Goal: Check status: Check status

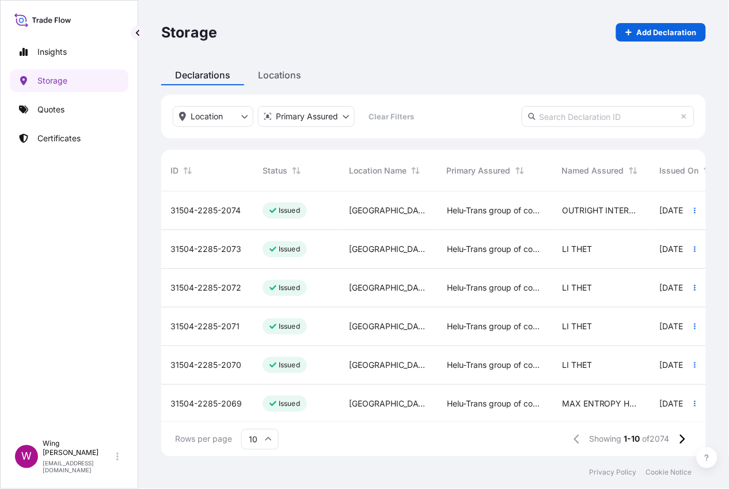
scroll to position [260, 534]
click at [59, 80] on p "Storage" at bounding box center [52, 81] width 30 height 12
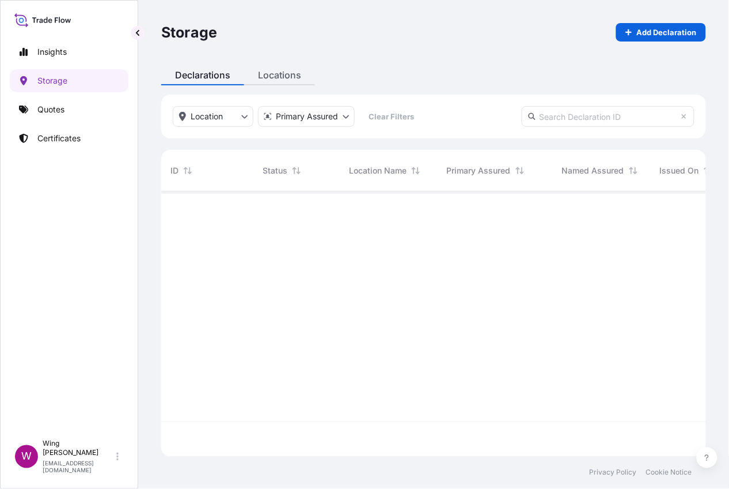
scroll to position [260, 534]
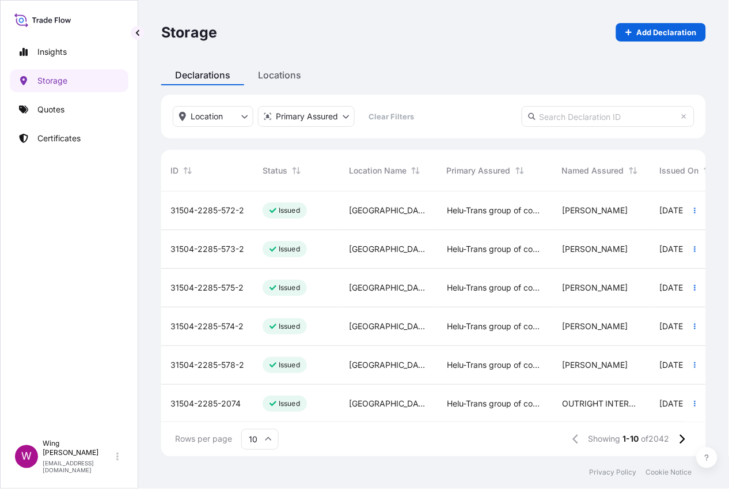
click at [569, 120] on input "text" at bounding box center [608, 116] width 173 height 21
paste input "[PHONE_NUMBER]"
type input "[PHONE_NUMBER]"
click at [685, 437] on icon at bounding box center [682, 439] width 6 height 10
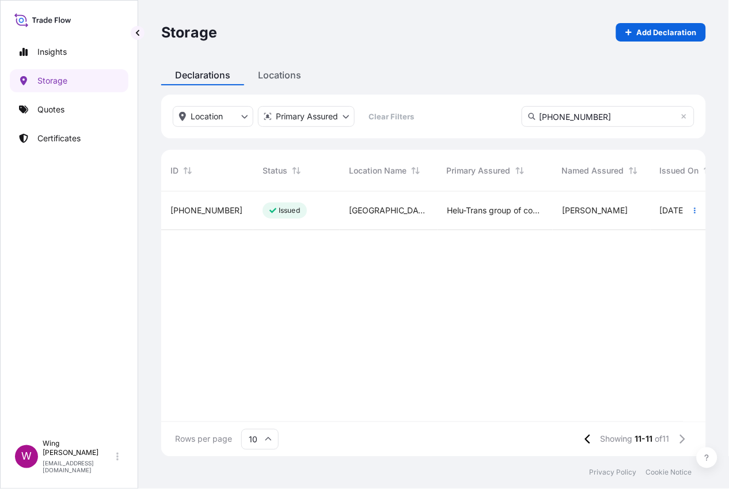
click at [221, 207] on span "[PHONE_NUMBER]" at bounding box center [207, 211] width 72 height 12
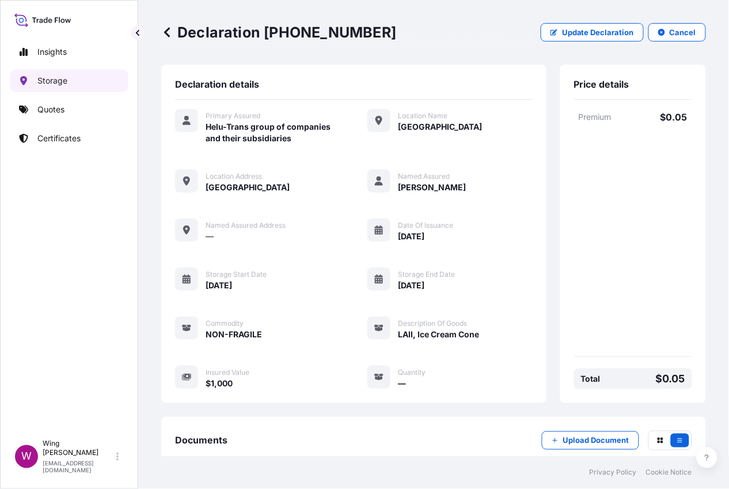
click at [58, 79] on p "Storage" at bounding box center [52, 81] width 30 height 12
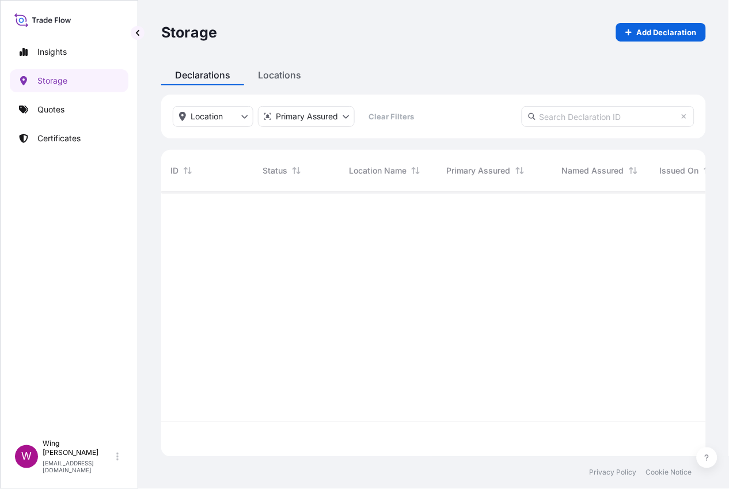
scroll to position [260, 534]
click at [551, 121] on input "text" at bounding box center [608, 116] width 173 height 21
paste input "31504-2285-1895"
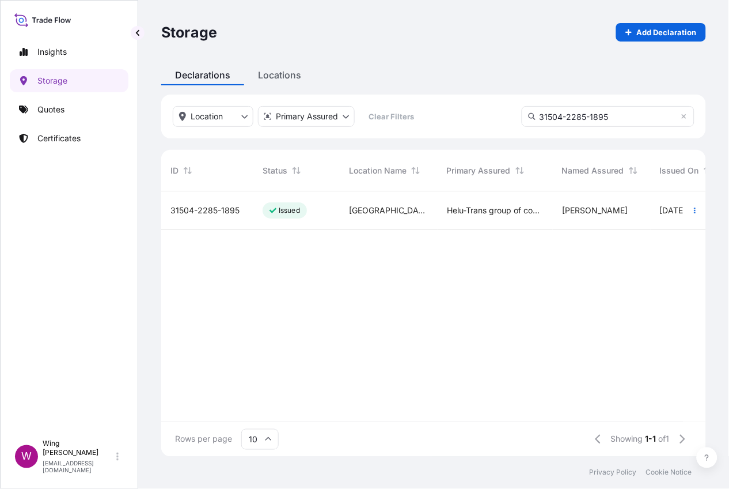
type input "31504-2285-1895"
click at [293, 217] on div "Issued" at bounding box center [285, 210] width 44 height 16
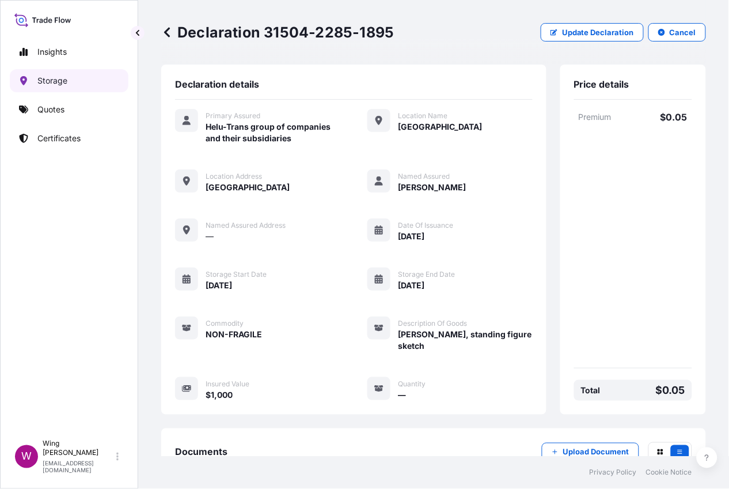
click at [69, 82] on link "Storage" at bounding box center [69, 80] width 119 height 23
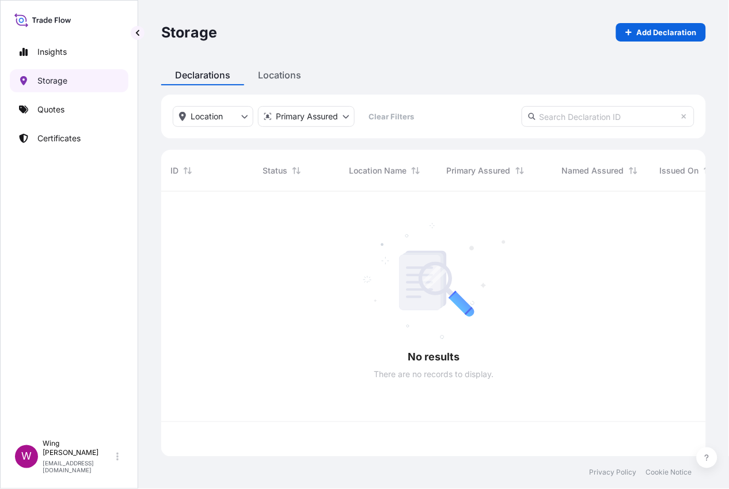
scroll to position [260, 534]
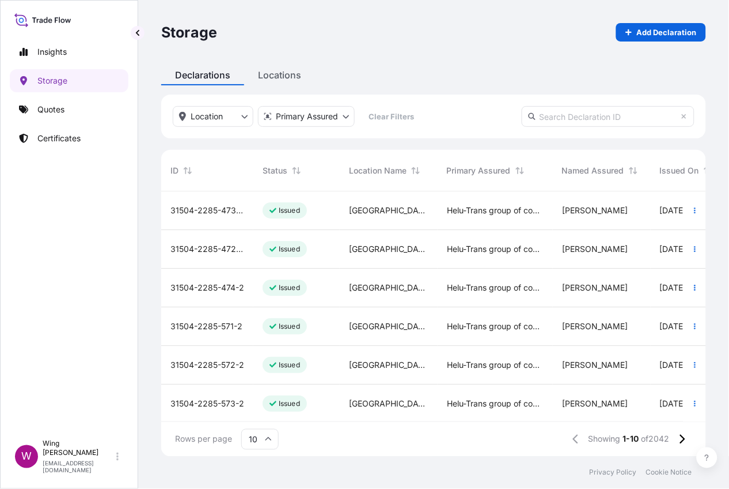
click at [547, 120] on input "text" at bounding box center [608, 116] width 173 height 21
paste input "[PHONE_NUMBER]"
type input "[PHONE_NUMBER]"
click at [681, 437] on icon at bounding box center [682, 439] width 6 height 10
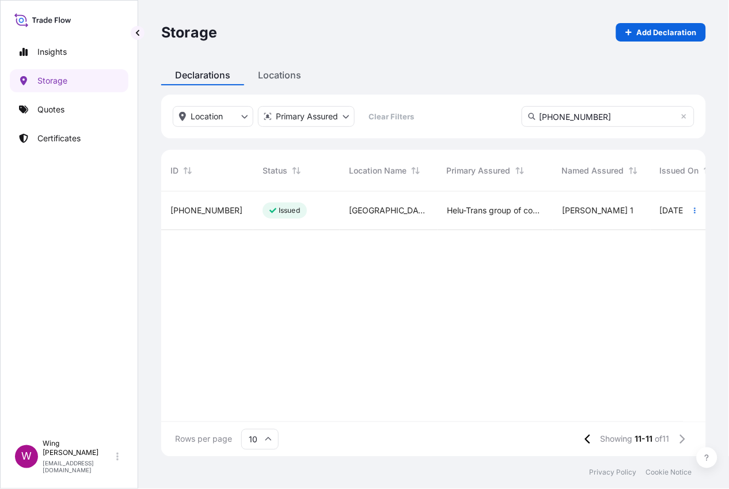
click at [254, 211] on div "Issued" at bounding box center [297, 210] width 86 height 39
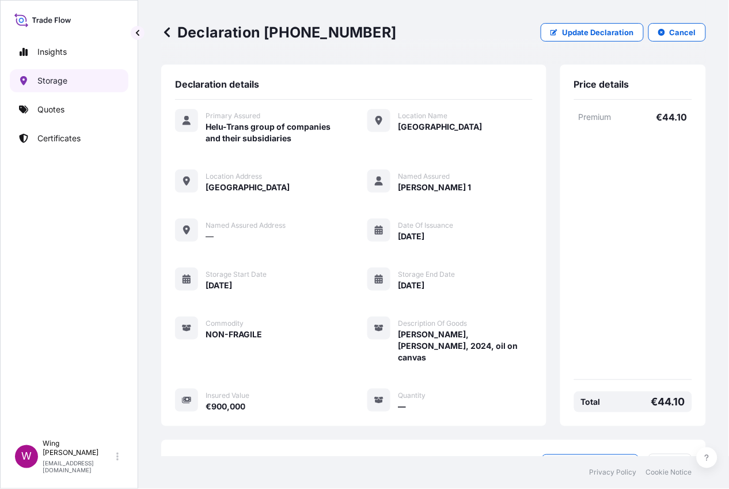
click at [57, 76] on p "Storage" at bounding box center [52, 81] width 30 height 12
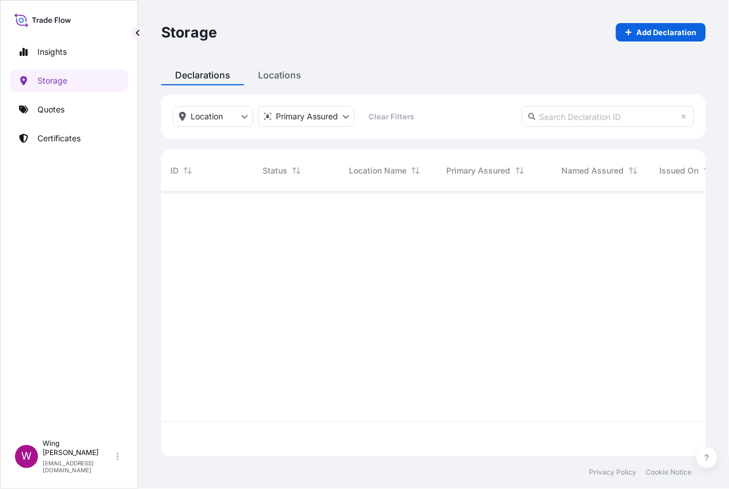
scroll to position [260, 534]
click at [570, 119] on input "text" at bounding box center [608, 116] width 173 height 21
paste input "31504-2285-1588"
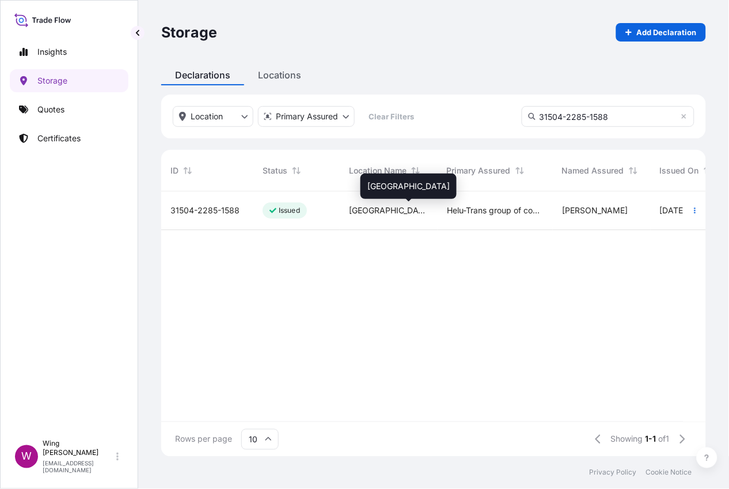
type input "31504-2285-1588"
click at [351, 215] on span "[GEOGRAPHIC_DATA]" at bounding box center [389, 211] width 80 height 12
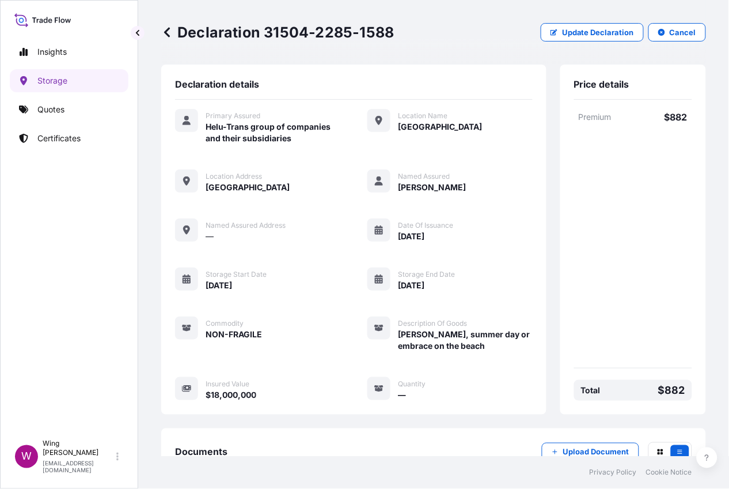
click at [345, 246] on div "Primary Assured Helu-Trans group of companies and their subsidiaries Location N…" at bounding box center [354, 255] width 358 height 292
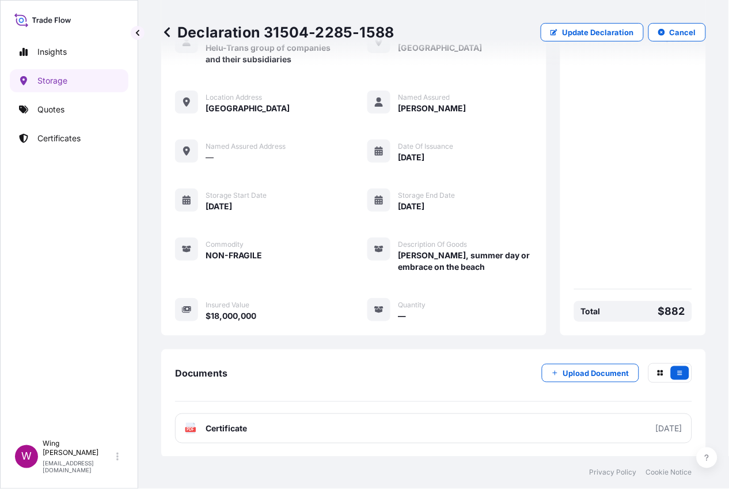
scroll to position [80, 0]
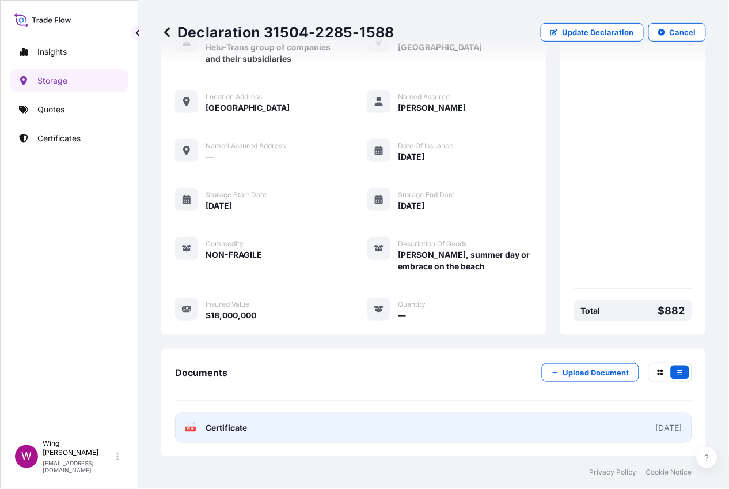
click at [190, 430] on text "PDF" at bounding box center [190, 429] width 7 height 4
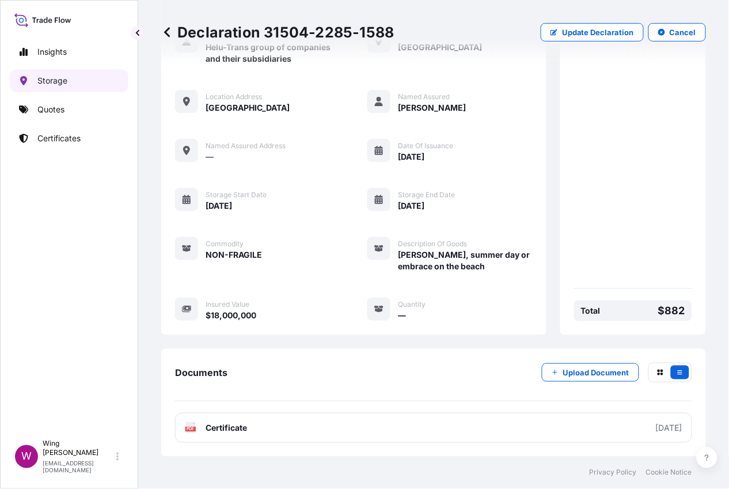
click at [80, 77] on link "Storage" at bounding box center [69, 80] width 119 height 23
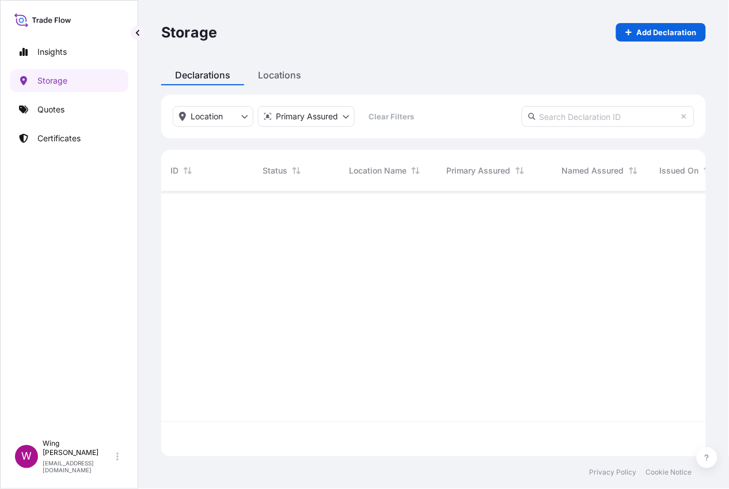
scroll to position [260, 534]
click at [604, 114] on input "text" at bounding box center [608, 116] width 173 height 21
paste input "31504-2285-1292"
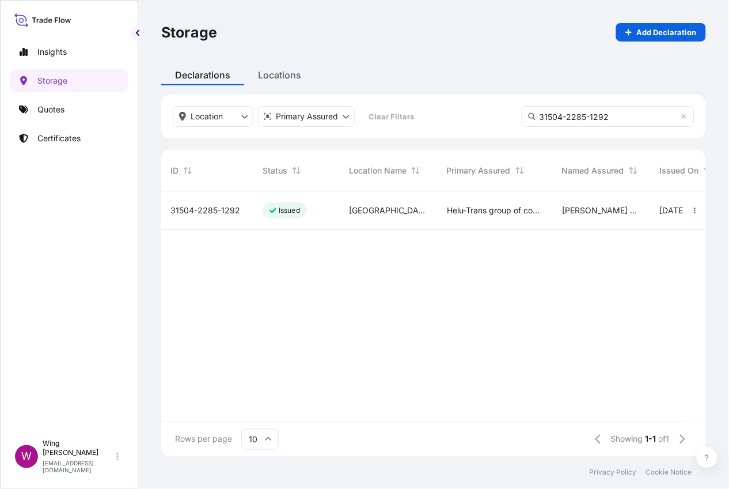
type input "31504-2285-1292"
click at [417, 223] on div "[GEOGRAPHIC_DATA]" at bounding box center [389, 210] width 98 height 39
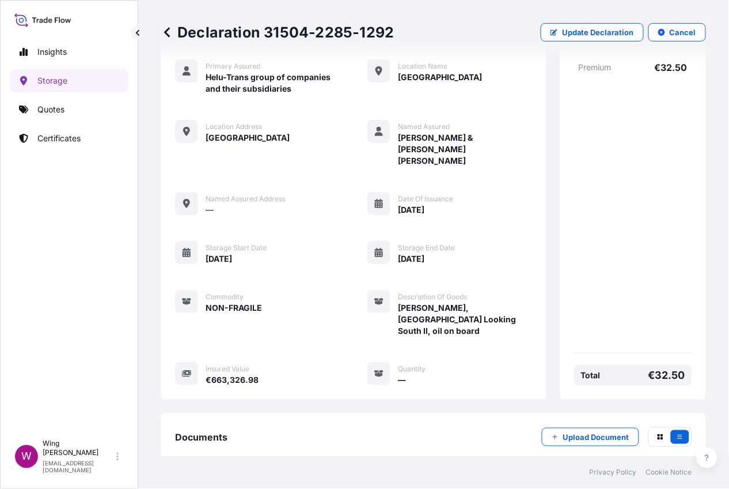
scroll to position [102, 0]
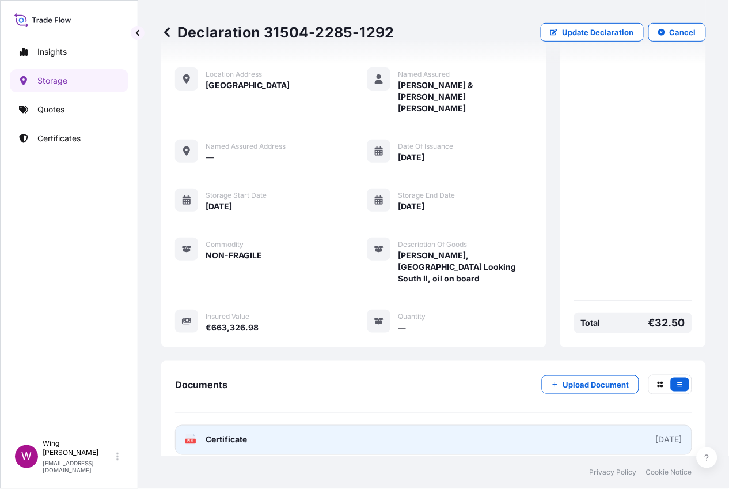
click at [195, 438] on rect at bounding box center [191, 440] width 10 height 5
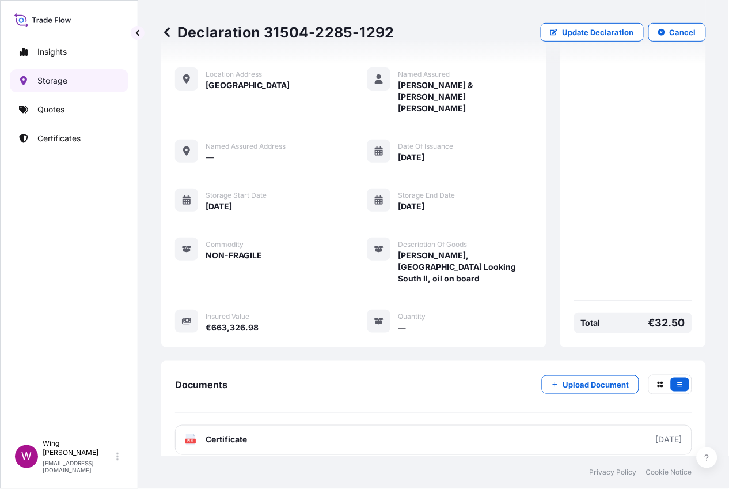
click at [51, 82] on p "Storage" at bounding box center [52, 81] width 30 height 12
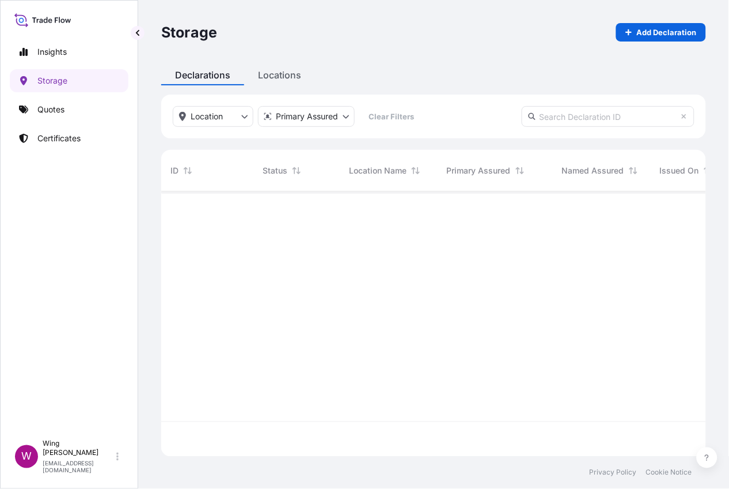
scroll to position [260, 534]
click at [615, 118] on input "text" at bounding box center [608, 116] width 173 height 21
paste input "9877611012325"
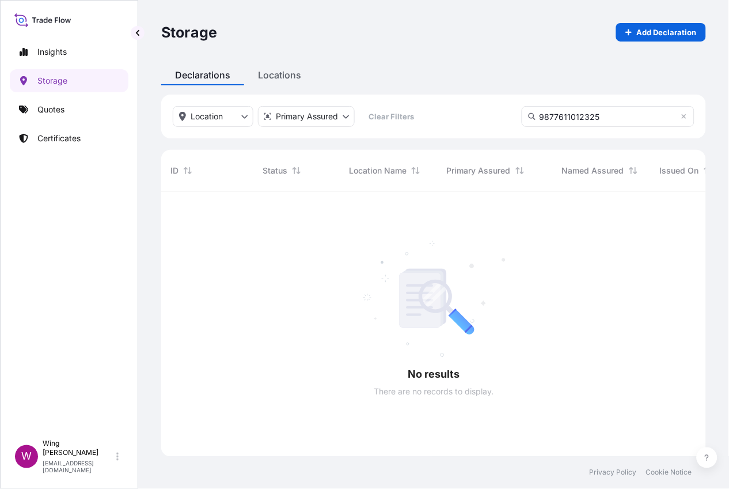
scroll to position [296, 534]
type input "9877611012325"
click at [40, 80] on p "Storage" at bounding box center [52, 81] width 30 height 12
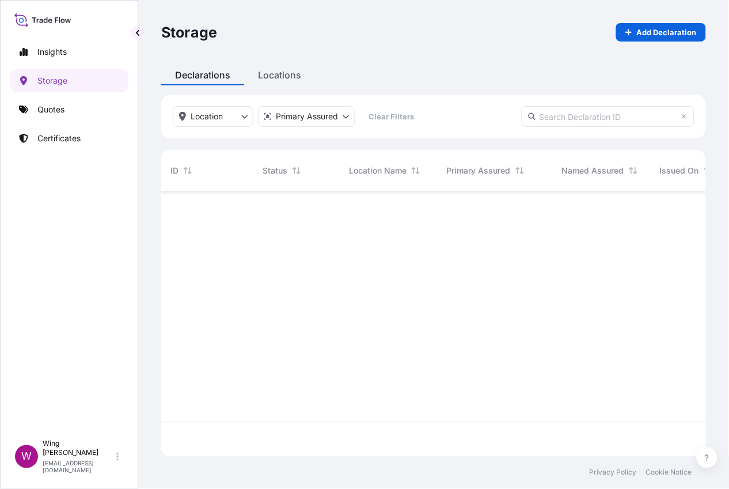
scroll to position [260, 534]
click at [548, 114] on input "text" at bounding box center [608, 116] width 173 height 21
paste input "[PHONE_NUMBER]"
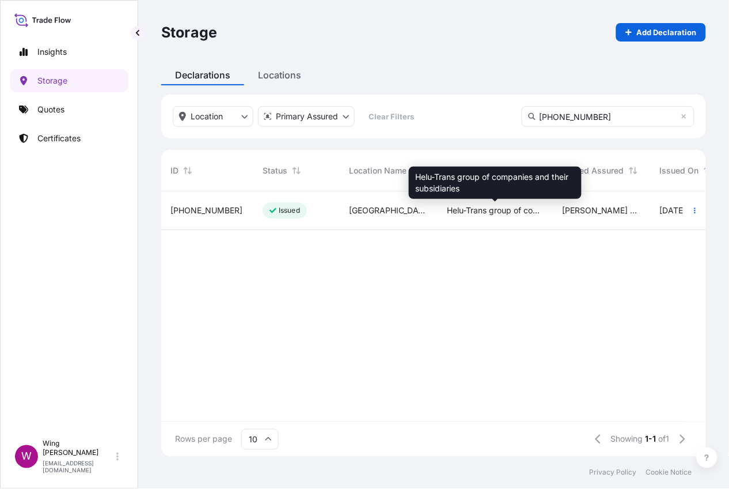
type input "[PHONE_NUMBER]"
click at [462, 211] on span "Helu-Trans group of companies and their subsidiaries" at bounding box center [495, 211] width 97 height 12
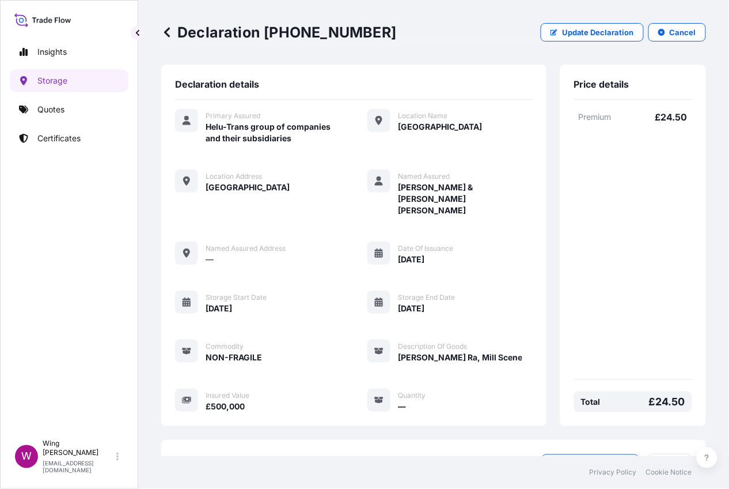
click at [404, 221] on div "Primary Assured Helu-Trans group of companies and their subsidiaries Location N…" at bounding box center [354, 260] width 358 height 303
click at [295, 160] on div "Primary Assured Helu-Trans group of companies and their subsidiaries Location N…" at bounding box center [354, 260] width 358 height 303
